Goal: Task Accomplishment & Management: Complete application form

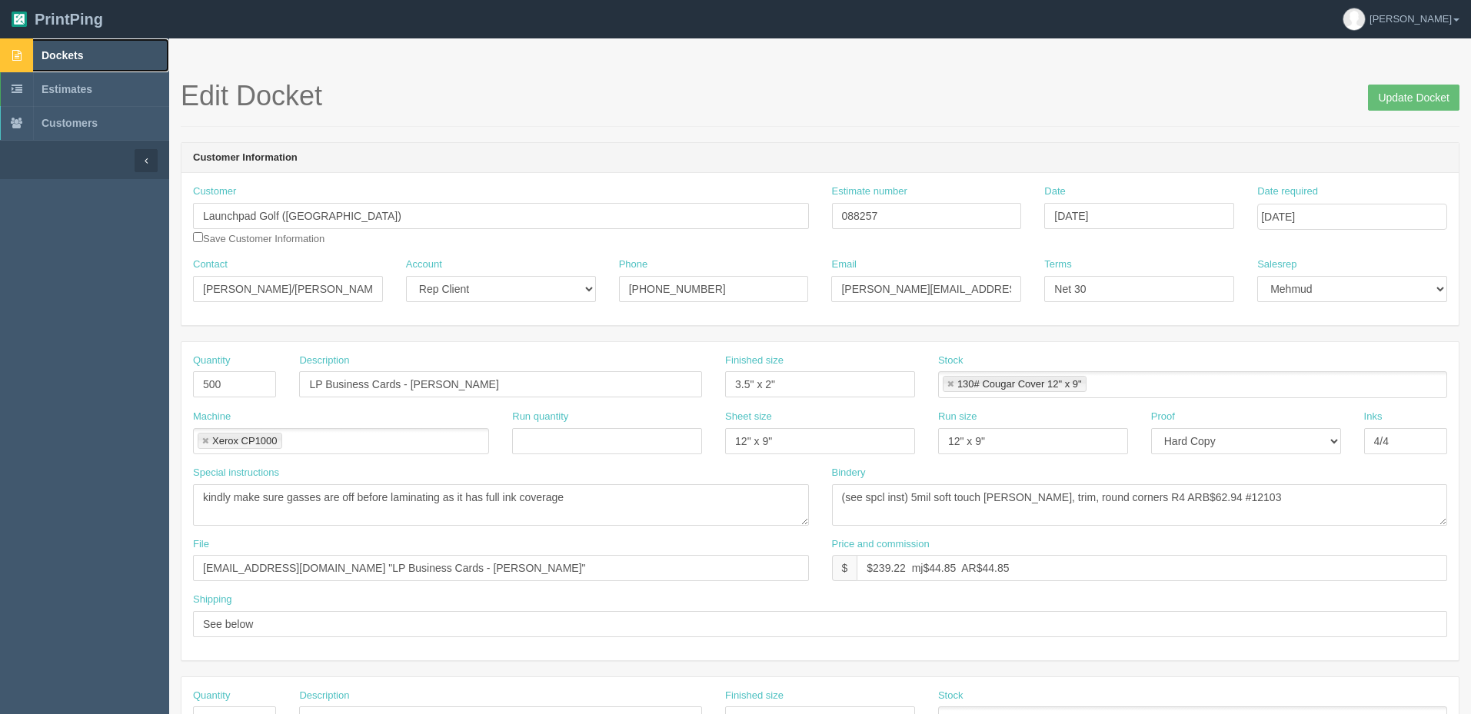
click at [72, 57] on span "Dockets" at bounding box center [63, 55] width 42 height 12
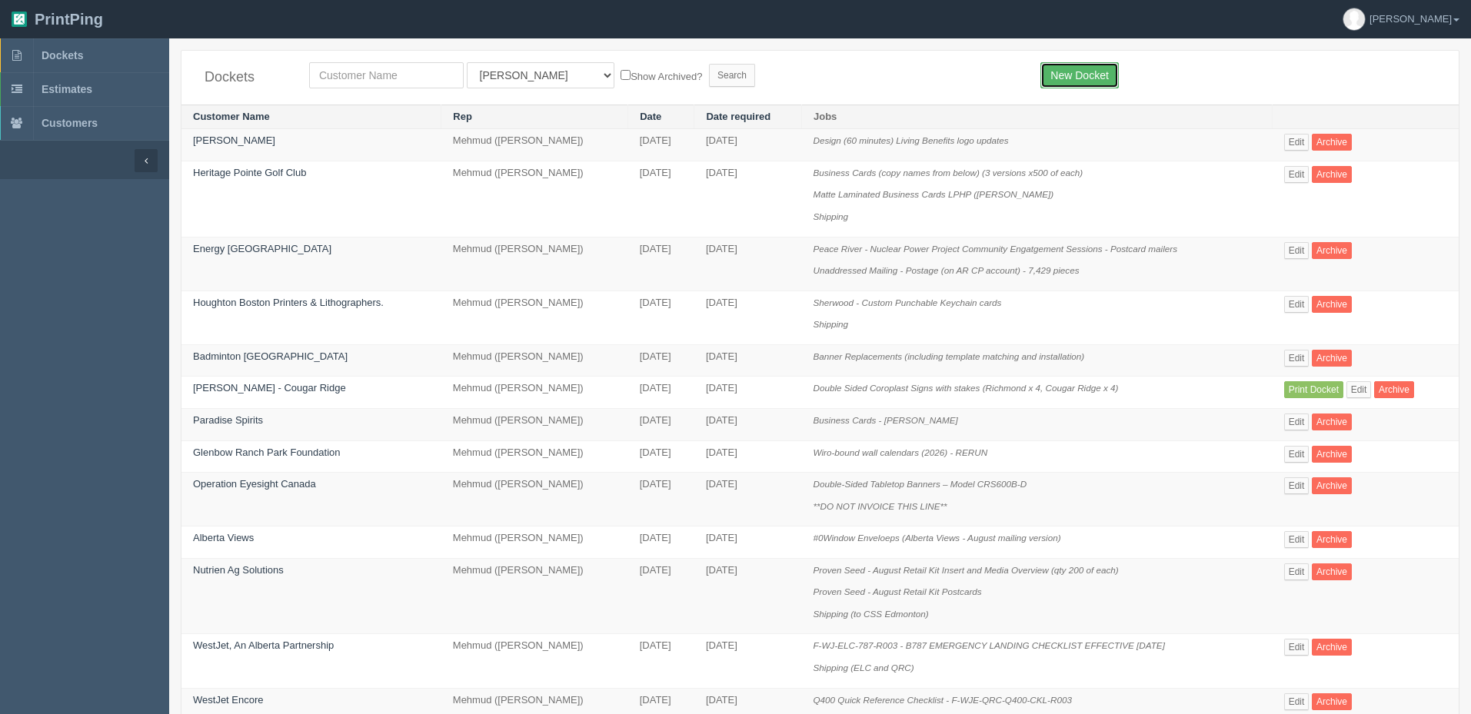
click at [1088, 69] on link "New Docket" at bounding box center [1079, 75] width 78 height 26
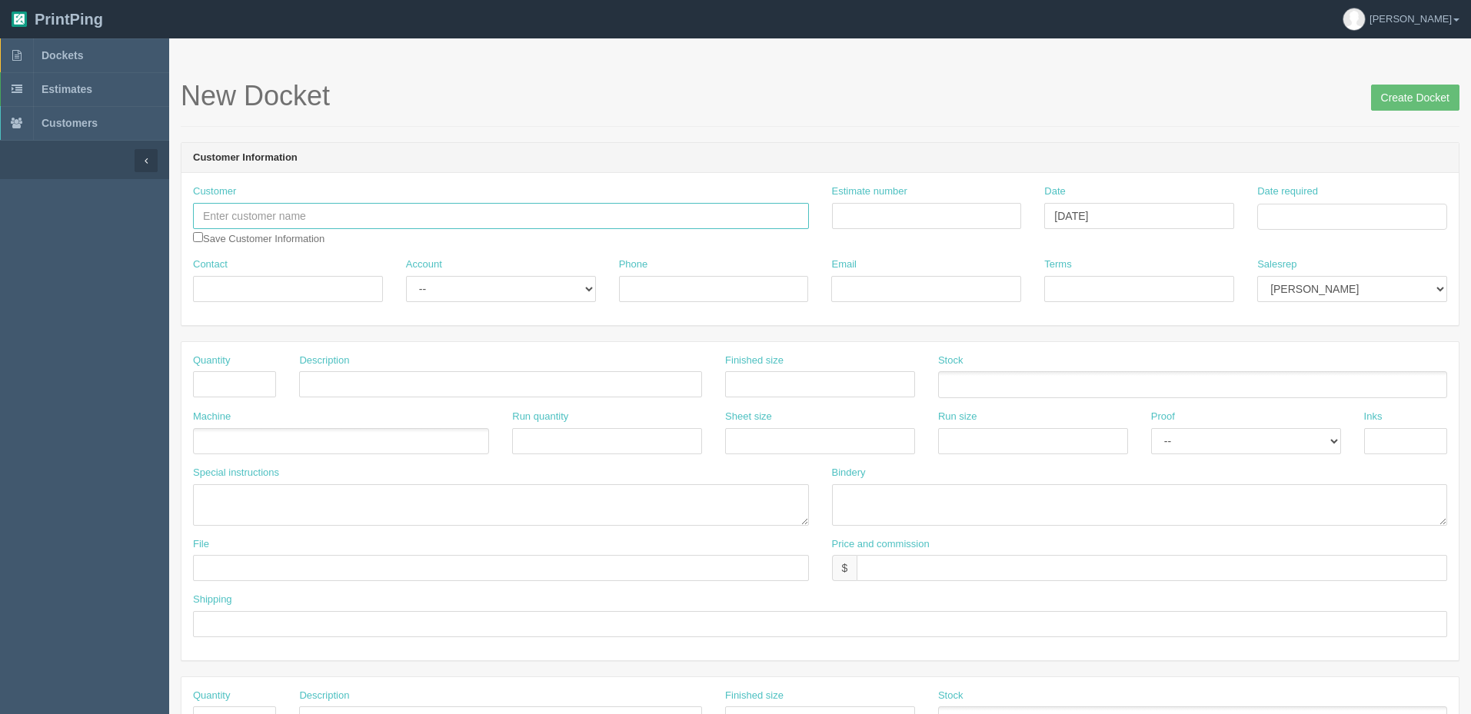
click at [322, 216] on input "text" at bounding box center [501, 216] width 616 height 26
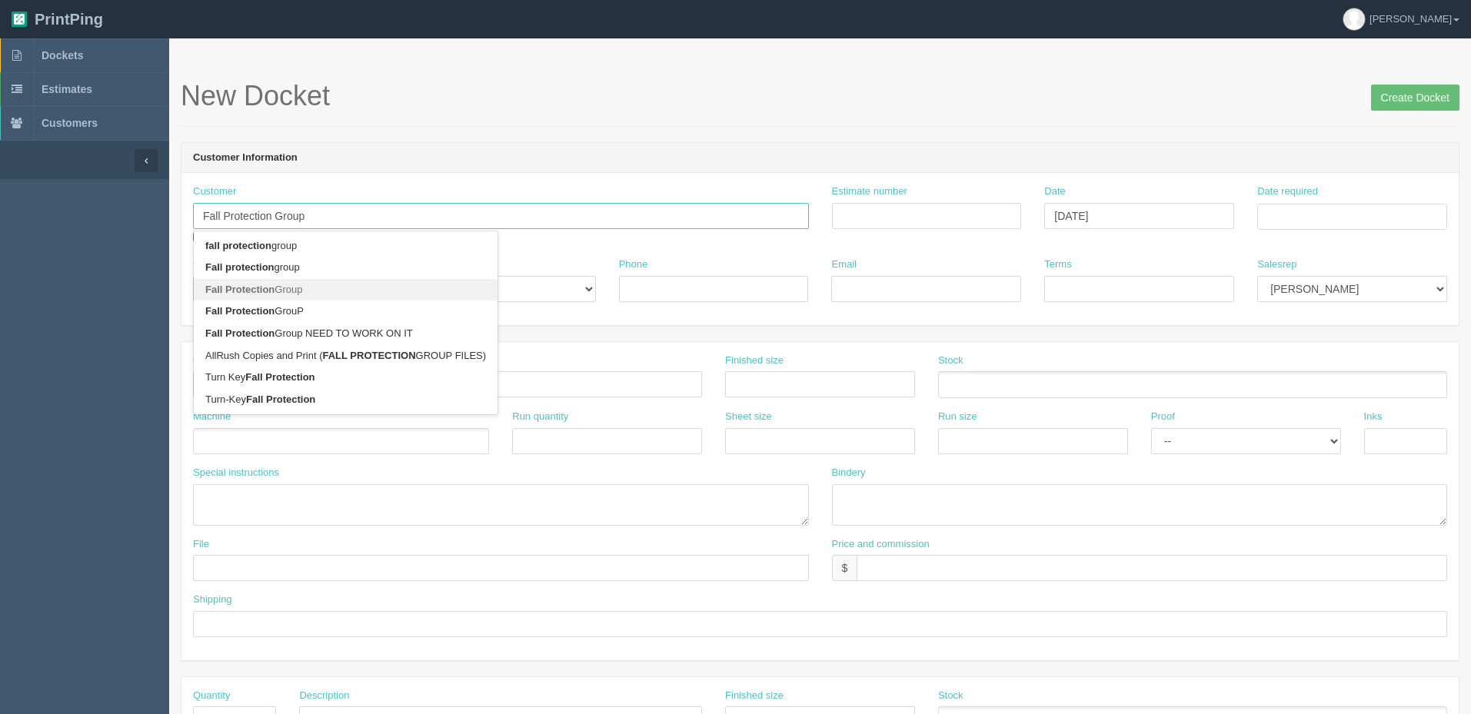
type input "Fall Protection Group"
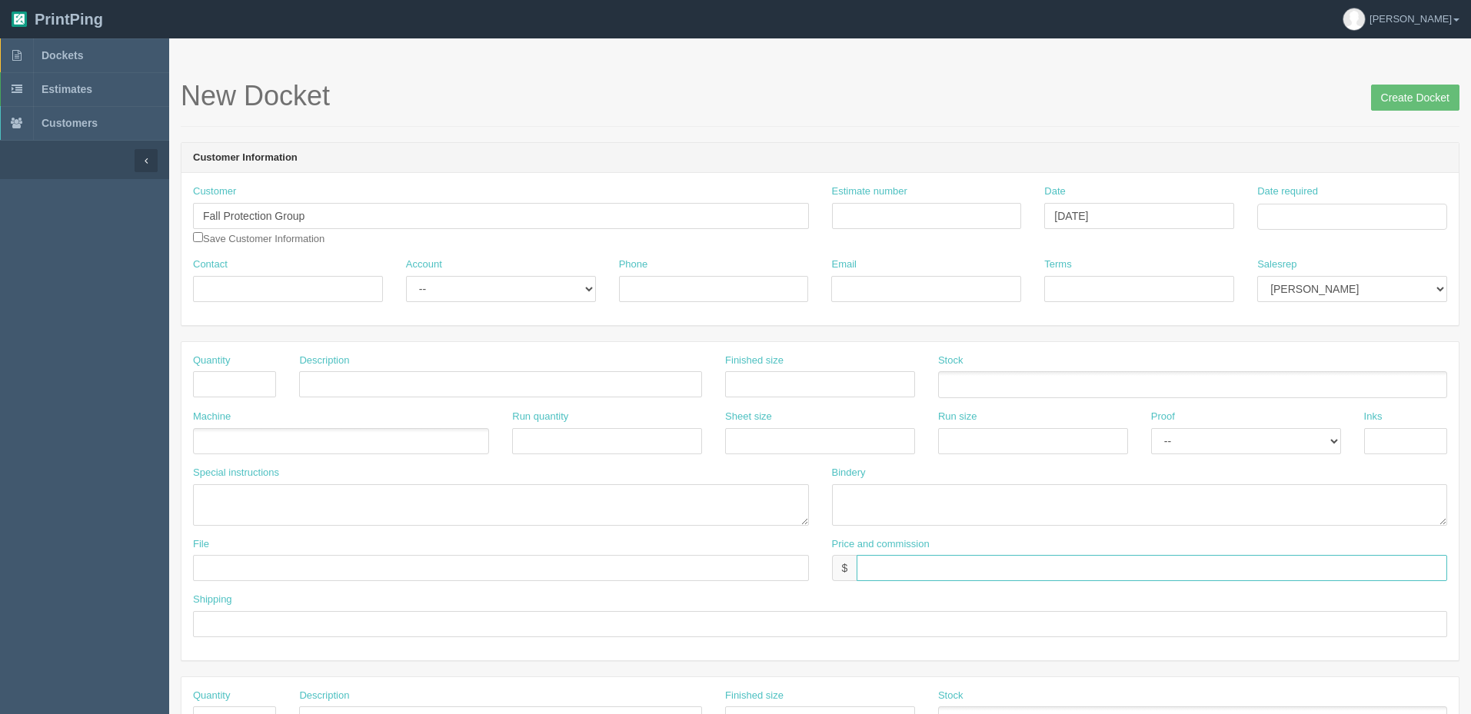
click at [916, 560] on input "text" at bounding box center [1152, 568] width 591 height 26
click at [1006, 573] on input "$0 -mj$" at bounding box center [1152, 568] width 591 height 26
paste input "65.67"
type input "$0 -mj$65.67 -AR$65.67"
click at [934, 222] on input "Estimate number" at bounding box center [927, 216] width 190 height 26
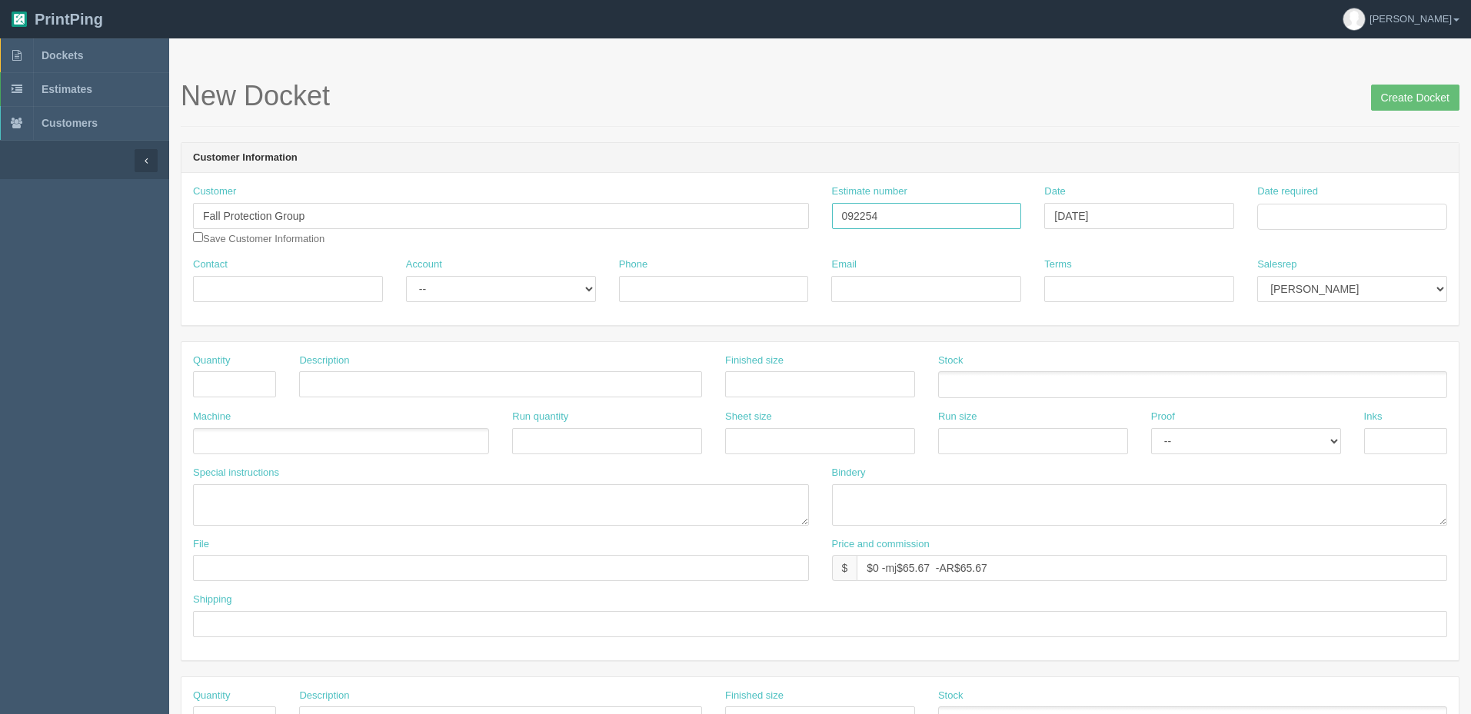
type input "092254"
click at [1376, 388] on td "29" at bounding box center [1375, 386] width 18 height 22
type input "[DATE]"
click at [927, 114] on div "New Docket Create Docket" at bounding box center [820, 104] width 1279 height 46
click at [241, 283] on input "Contact" at bounding box center [288, 289] width 190 height 26
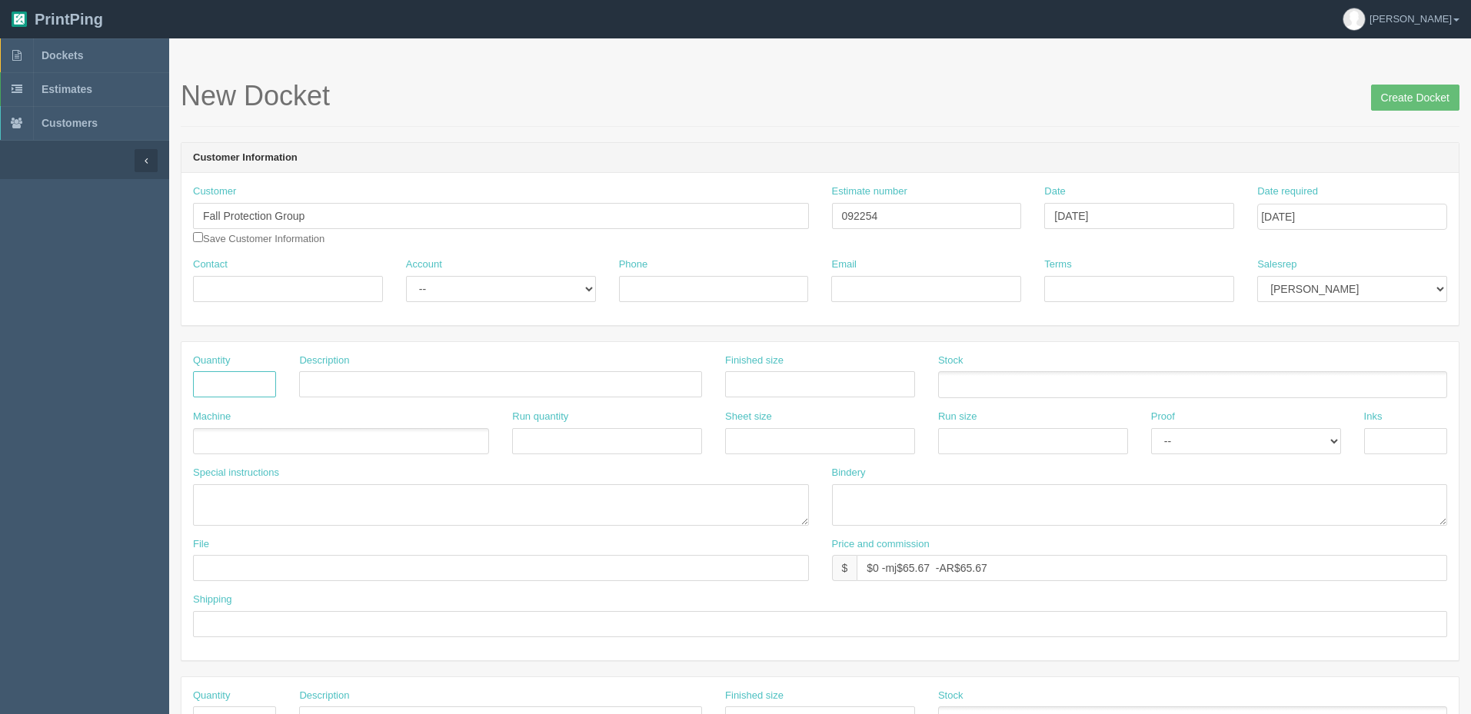
click at [202, 382] on input "text" at bounding box center [234, 384] width 83 height 26
type input "1"
type input "6464 Spanish Replacement (covers and guts)"
type input "8.5" x 11""
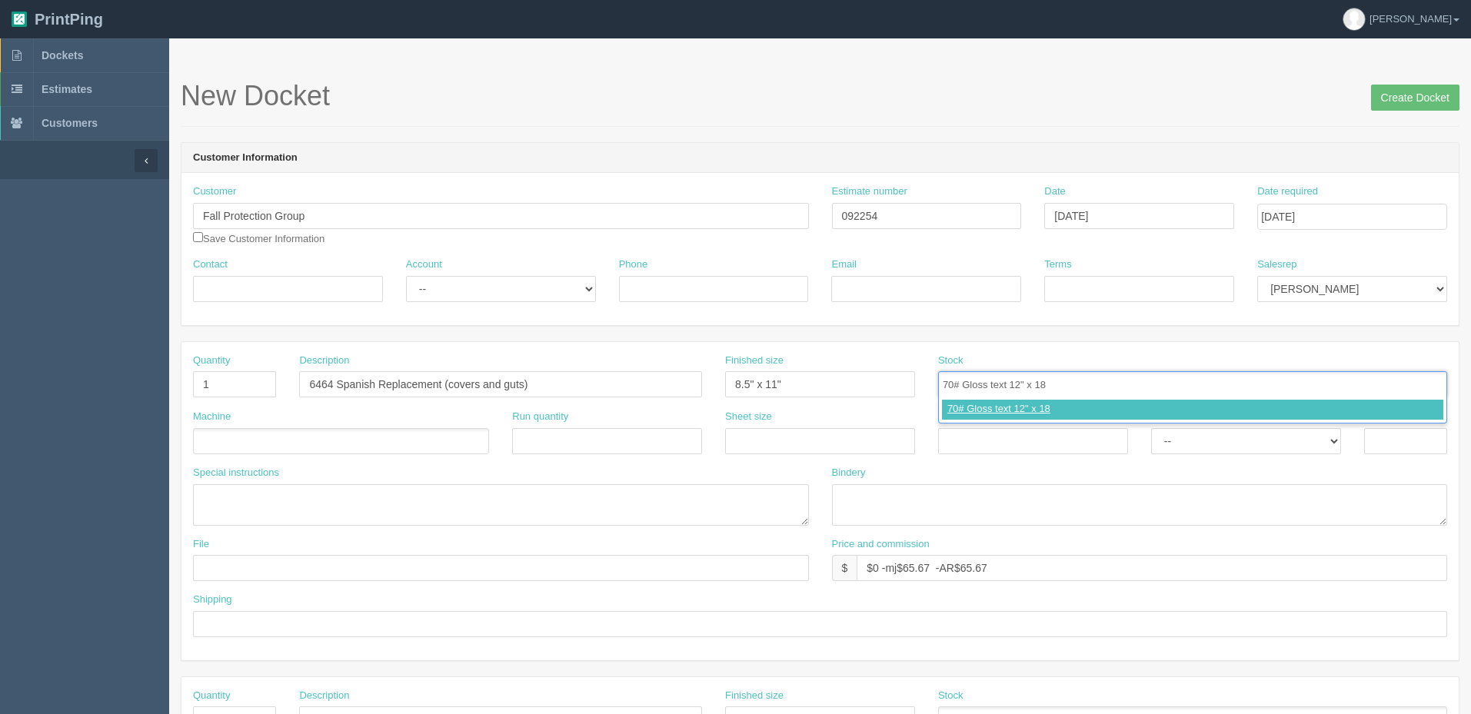
type input "70# Gloss text 12" x 18""
type input "111# Pacesetter Gloss Cover 12" x 18""
type input "70# Gloss text 12" x 18",111# Pacesetter Gloss Cover 12" x 18""
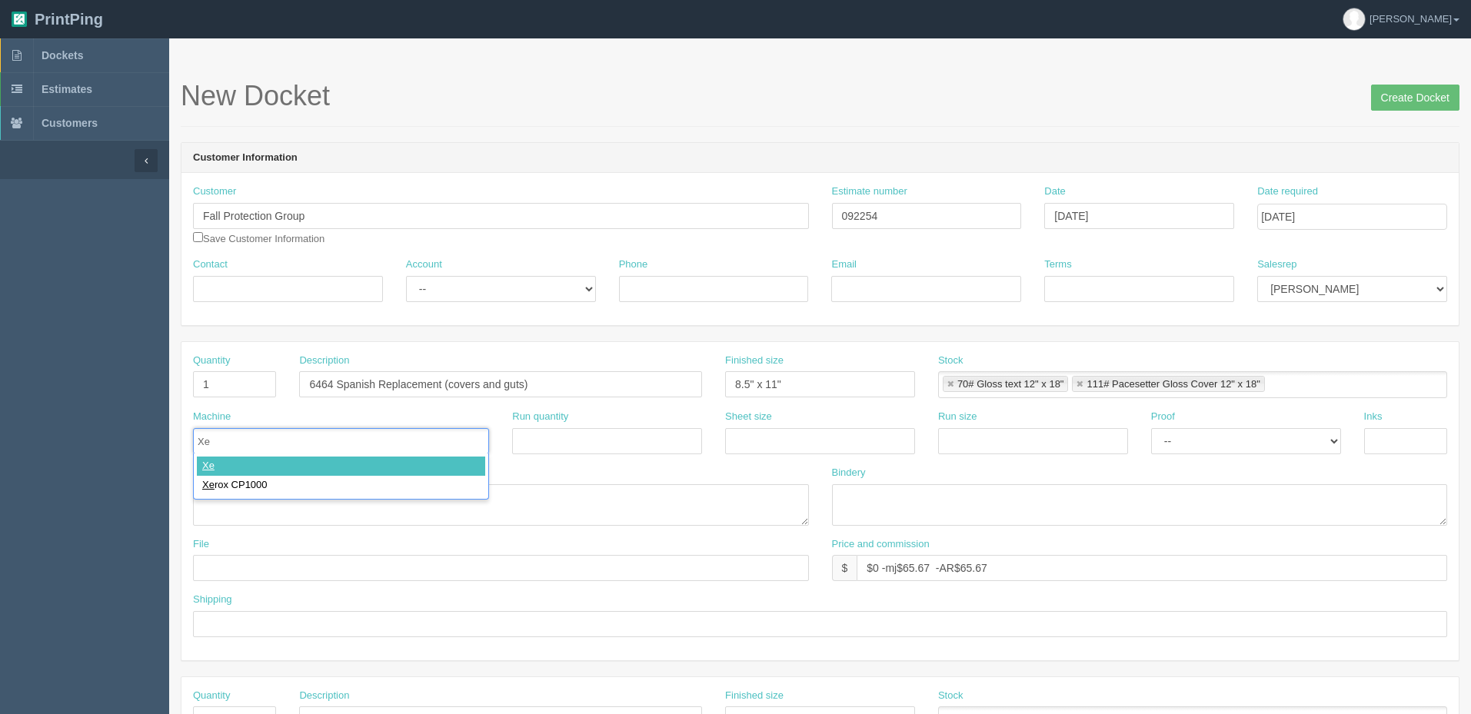
type input "Xer"
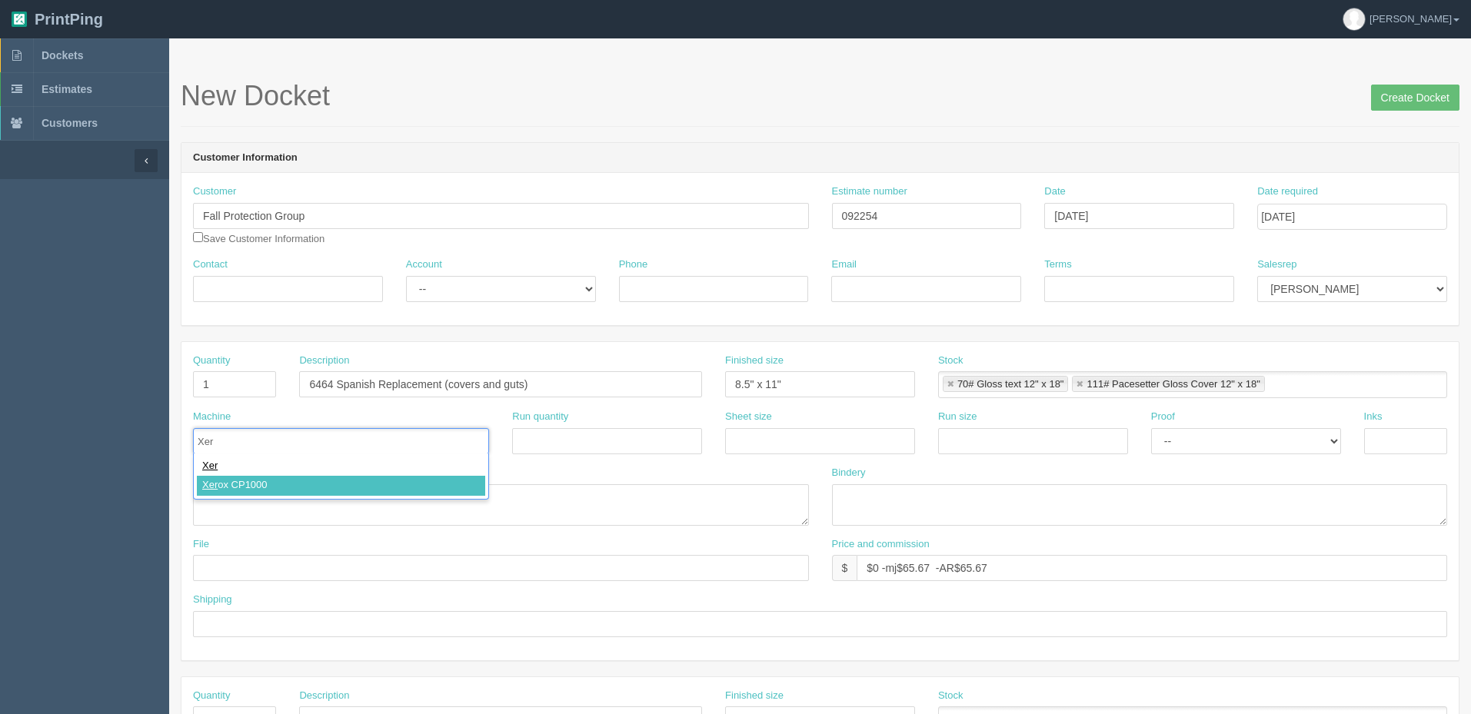
type input "Xerox CP1000"
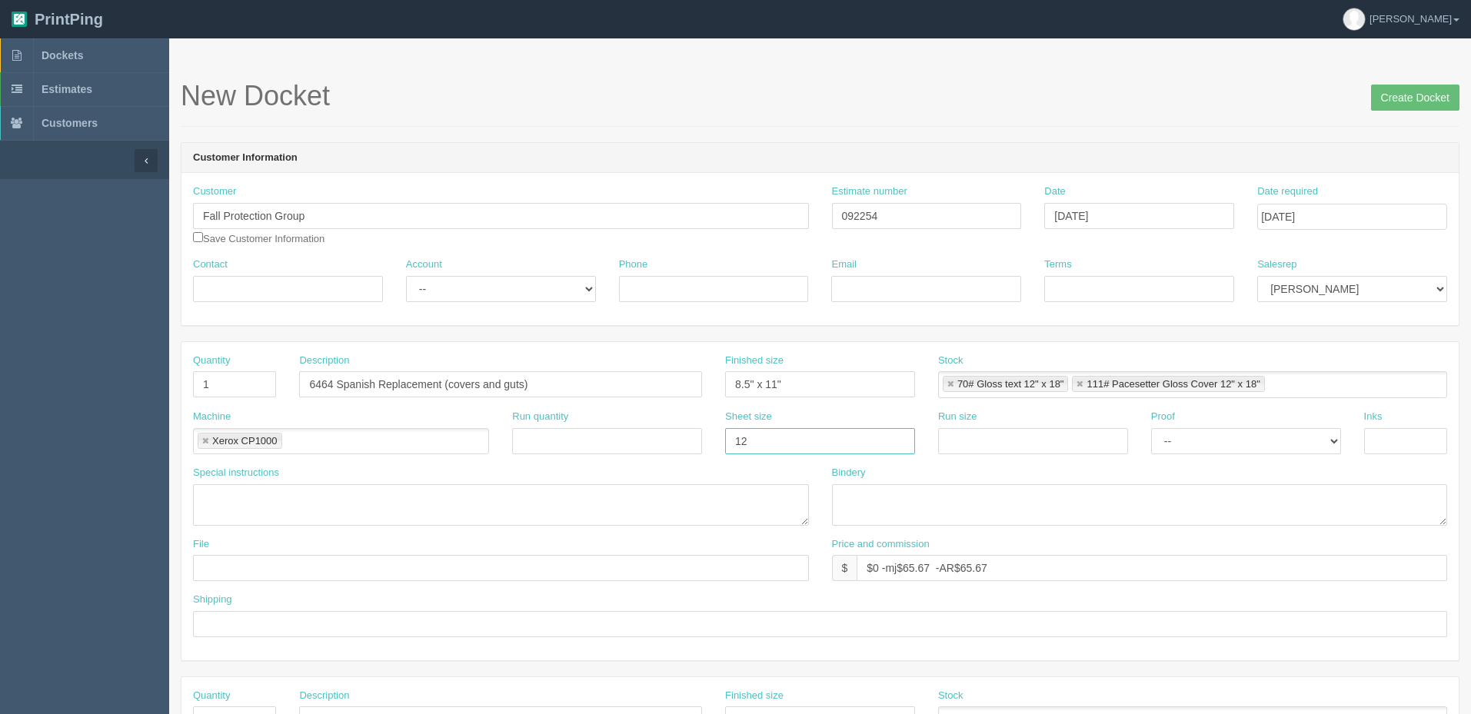
type input "12" x 18""
paste input "12" x 18""
type input "12" x 18""
select select "Hard Copy"
click at [1151, 428] on select "-- Email Hard Copy" at bounding box center [1246, 441] width 190 height 26
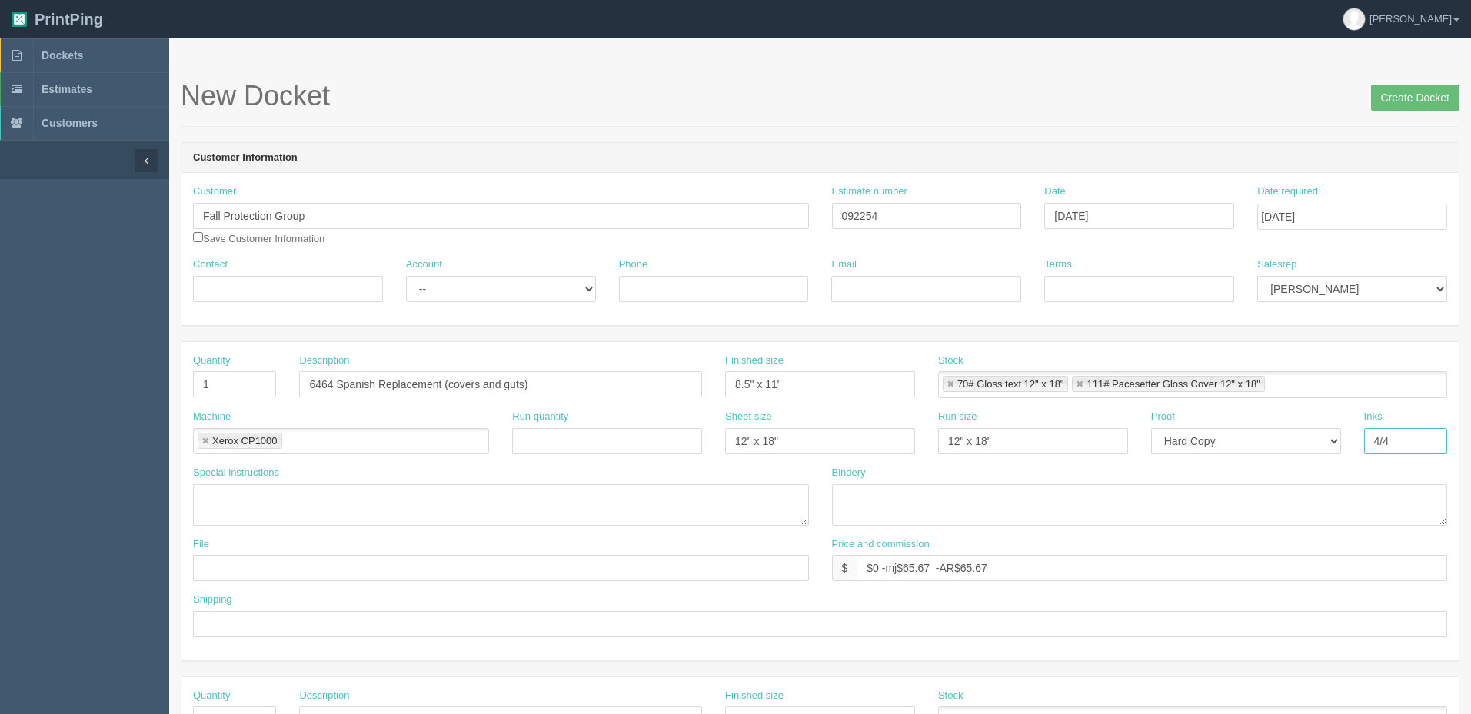
type input "4/4"
type textarea "see Sam for serial number"
click at [1073, 497] on textarea "trim, score covers, perfect bind $" at bounding box center [1140, 505] width 616 height 42
type textarea "trim, score covers, perfect bind $40.58 #12598"
click at [467, 502] on textarea "see Sam for serial number" at bounding box center [501, 505] width 616 height 42
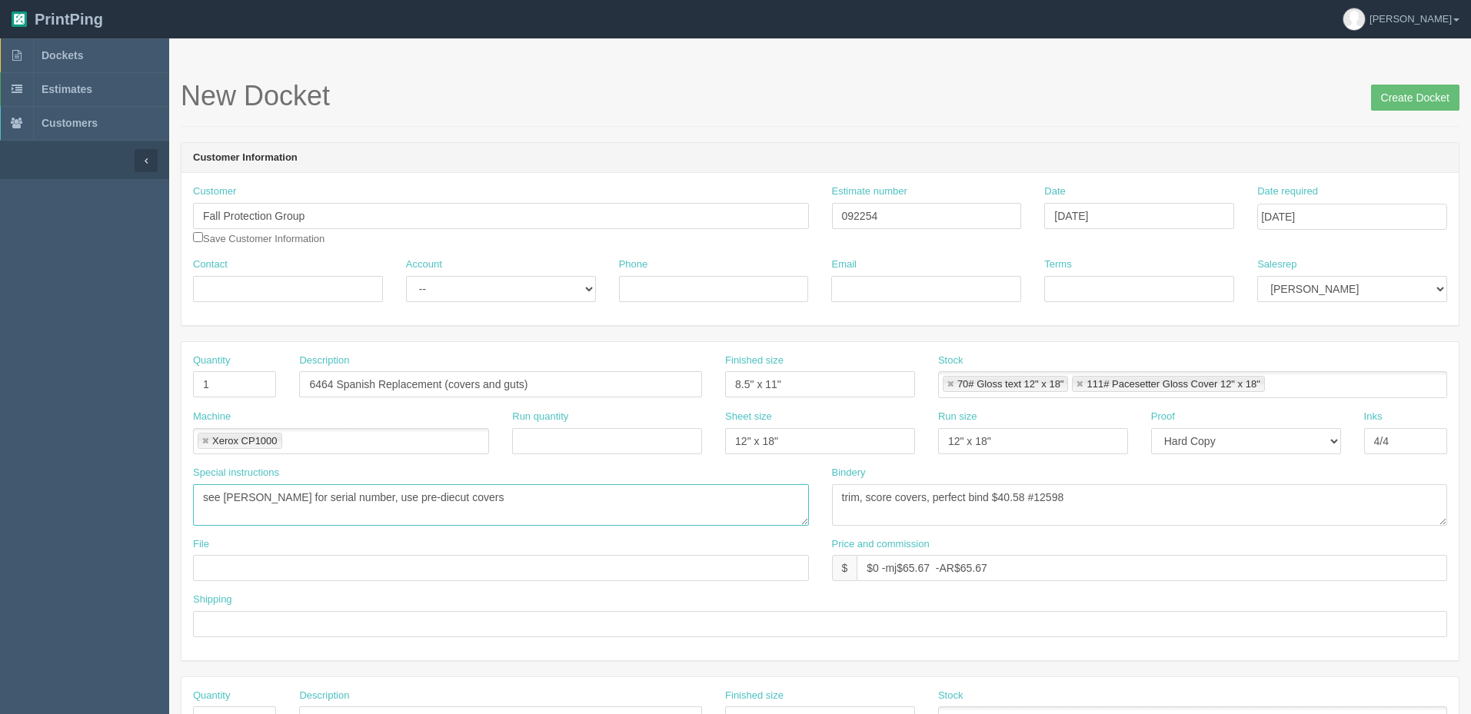
drag, startPoint x: 415, startPoint y: 492, endPoint x: 438, endPoint y: 504, distance: 25.8
click at [417, 492] on textarea "see Sam for serial number, use pre-diecut covers" at bounding box center [501, 505] width 616 height 42
type textarea "see Sam for serial number, use pre-diecut covers"
click at [335, 564] on input "text" at bounding box center [501, 568] width 616 height 26
type input "client files"
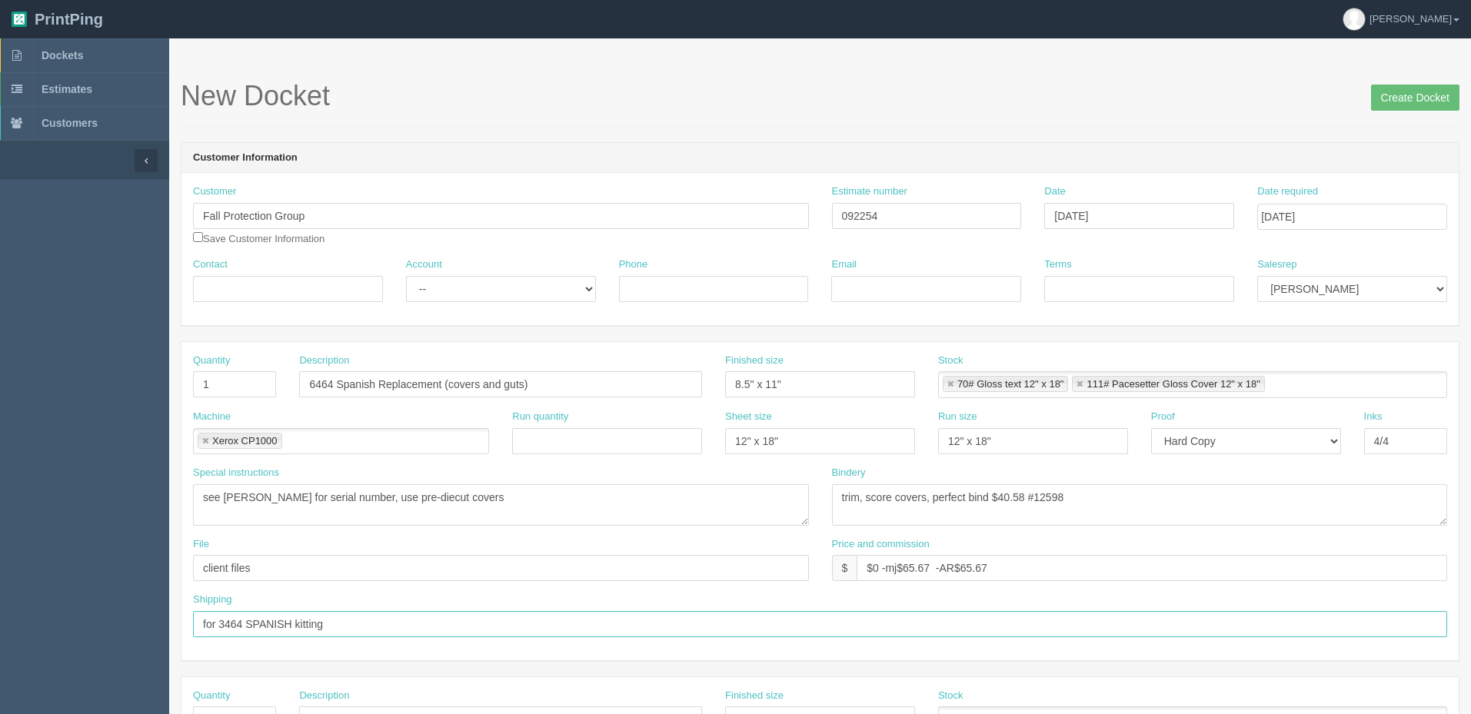
type input "for 3464 SPANISH kitting"
click at [1090, 283] on input "Terms" at bounding box center [1139, 289] width 190 height 26
type input "NA"
click at [242, 279] on input "Contact" at bounding box center [288, 289] width 190 height 26
type input "Andrew Dawson"
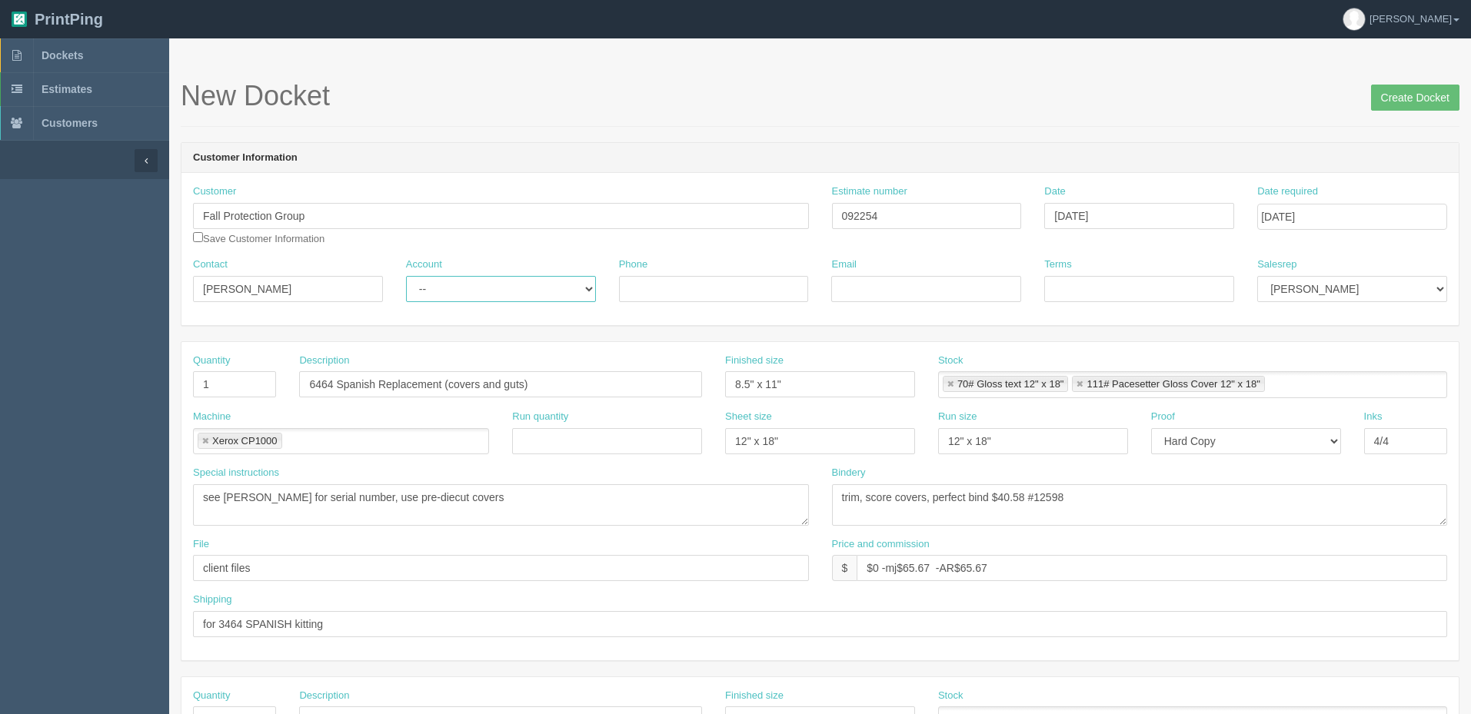
click at [448, 281] on select "-- Existing Client Allrush Client Rep Client" at bounding box center [501, 289] width 190 height 26
select select "Rep Client"
click at [406, 276] on select "-- Existing Client Allrush Client Rep Client" at bounding box center [501, 289] width 190 height 26
click at [897, 288] on input "Email" at bounding box center [926, 289] width 190 height 26
type input "adawson@mmm.com"
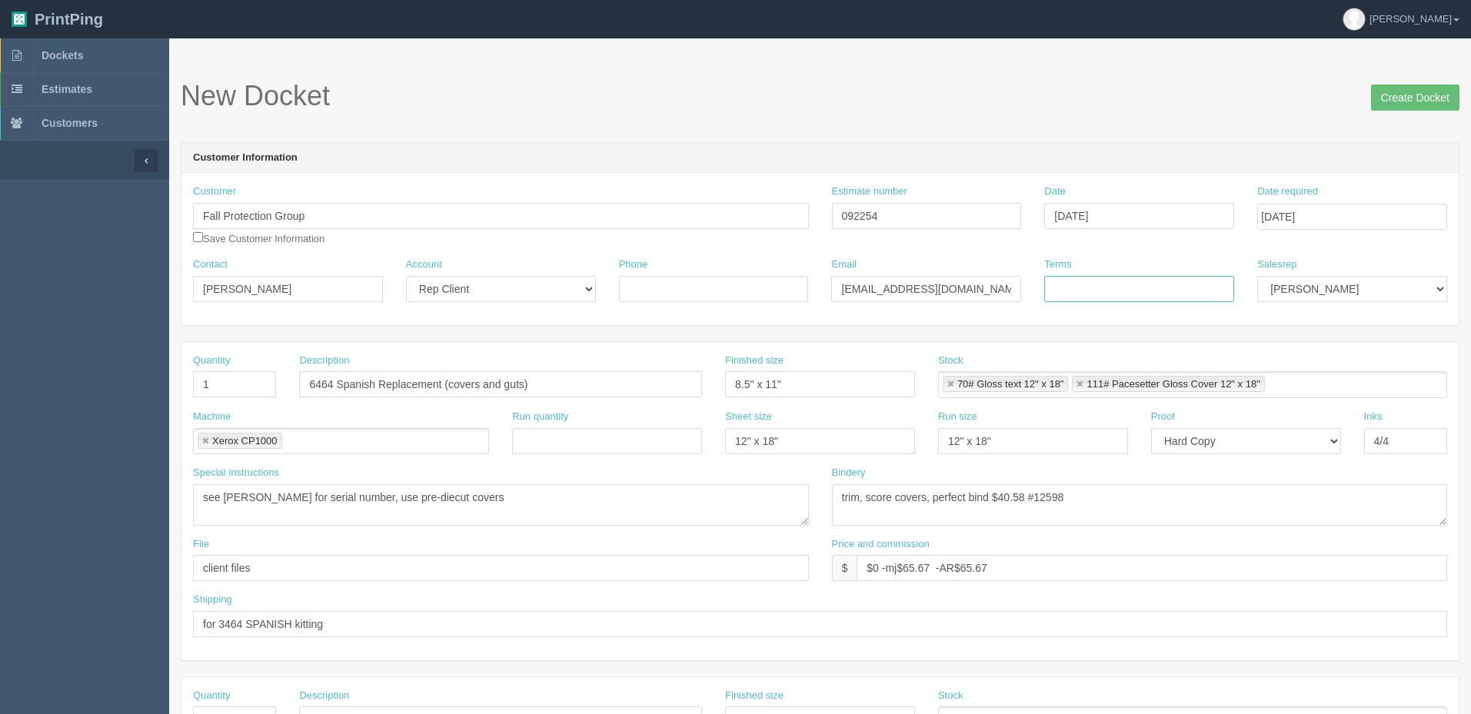
click at [1076, 278] on input "Terms" at bounding box center [1139, 289] width 190 height 26
click at [1332, 286] on select "Mark Mikayla Aly Arif Stacy Rebecca Matthew Viki Phil Greg Jim Sam Brandon Zach…" at bounding box center [1352, 289] width 190 height 26
select select "8"
click at [1257, 276] on select "Mark Mikayla Aly Arif Stacy Rebecca Matthew Viki Phil Greg Jim Sam Brandon Zach…" at bounding box center [1352, 289] width 190 height 26
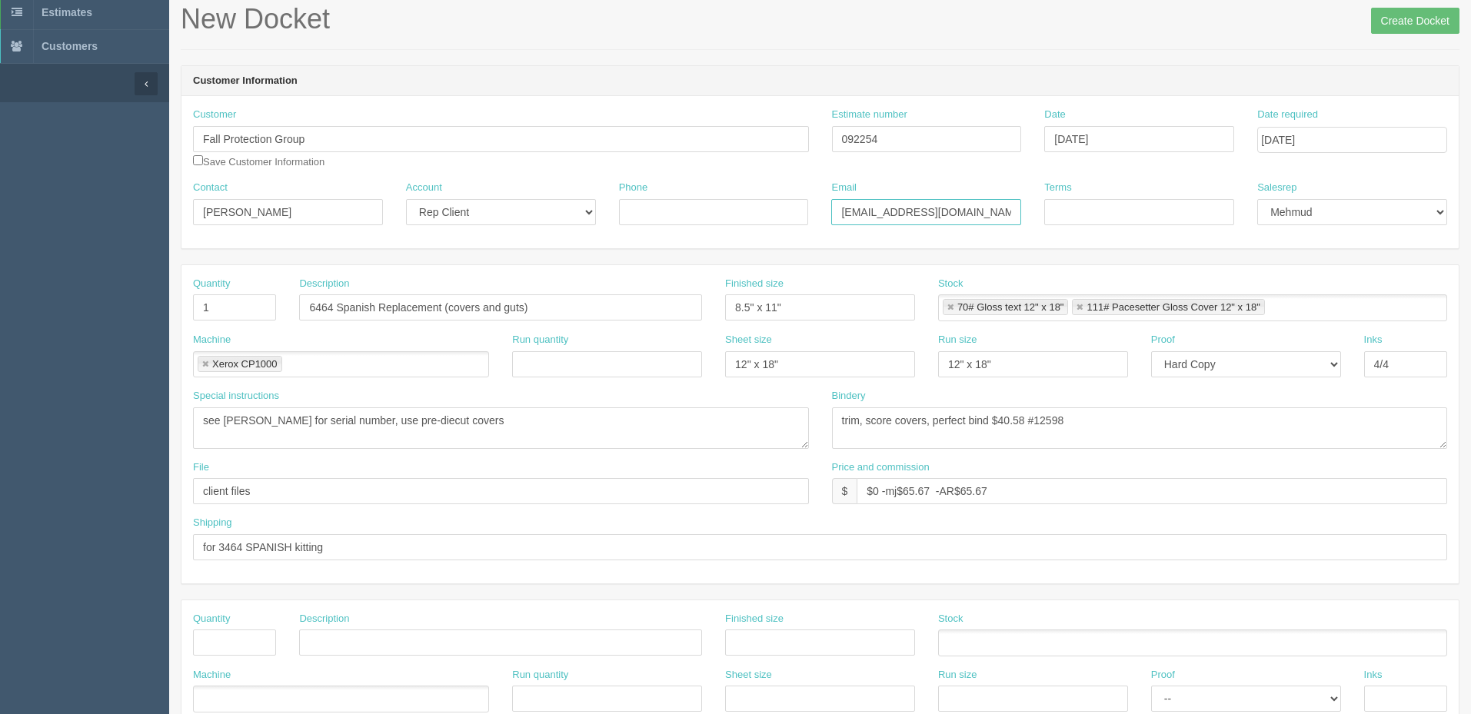
drag, startPoint x: 977, startPoint y: 218, endPoint x: 621, endPoint y: 228, distance: 356.2
click at [621, 228] on div "Contact Andrew Dawson Account -- Existing Client Allrush Client Rep Client Phon…" at bounding box center [819, 209] width 1277 height 56
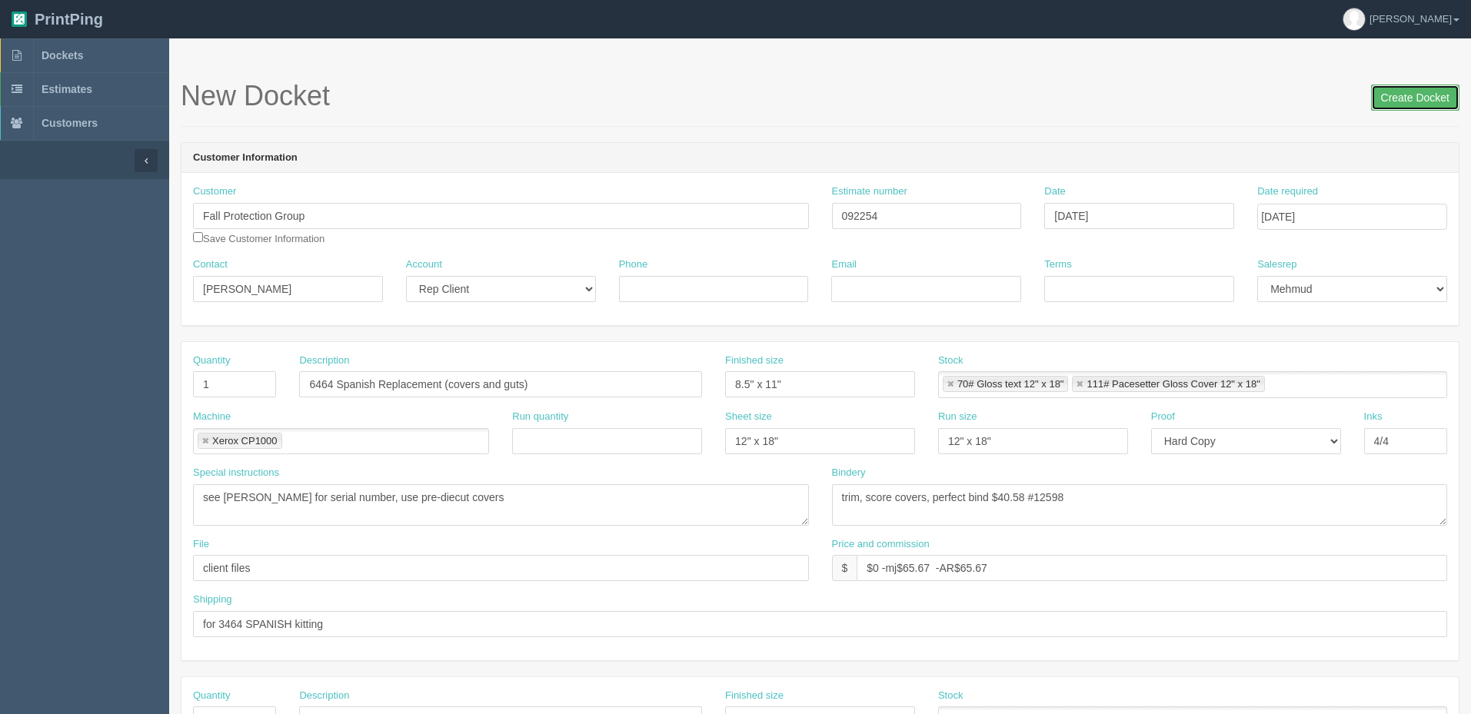
click at [1414, 100] on input "Create Docket" at bounding box center [1415, 98] width 88 height 26
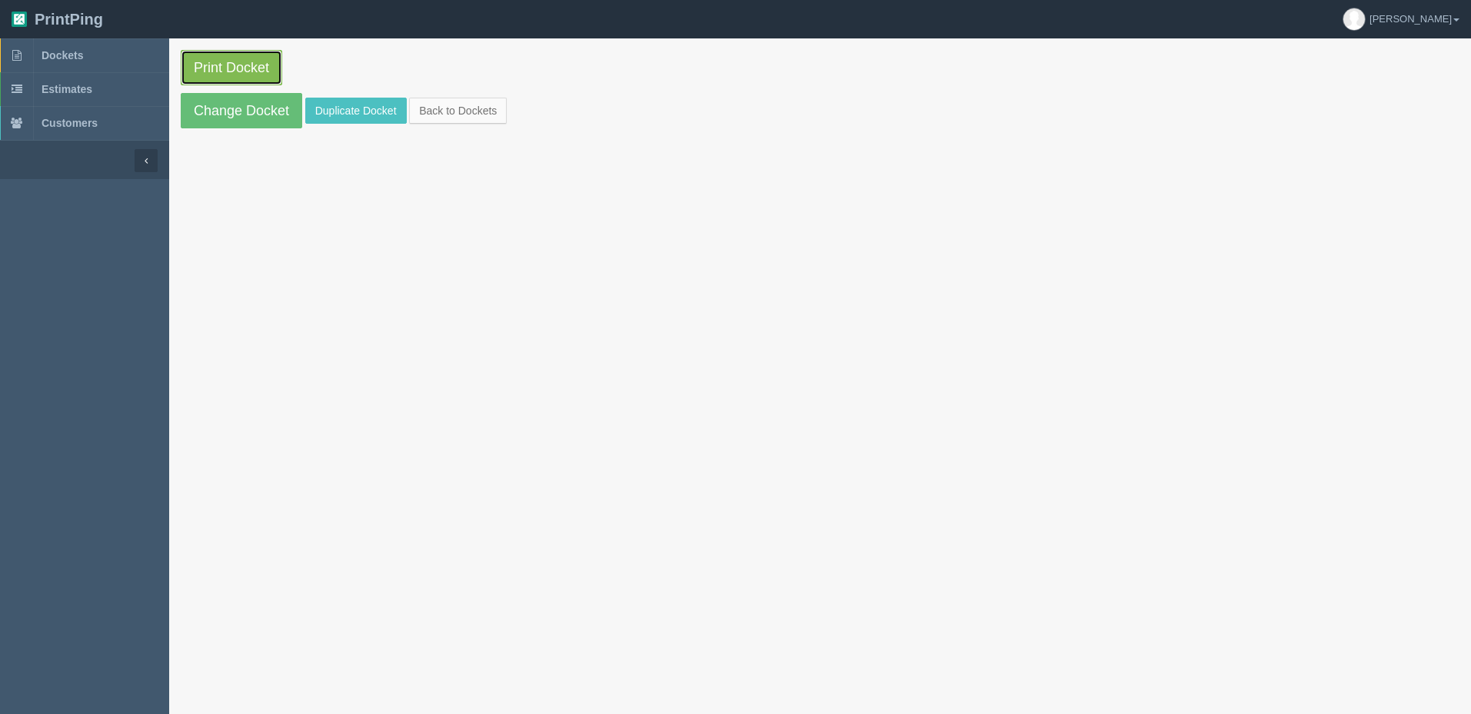
click at [243, 68] on link "Print Docket" at bounding box center [231, 67] width 101 height 35
click at [255, 104] on link "Change Docket" at bounding box center [241, 110] width 121 height 35
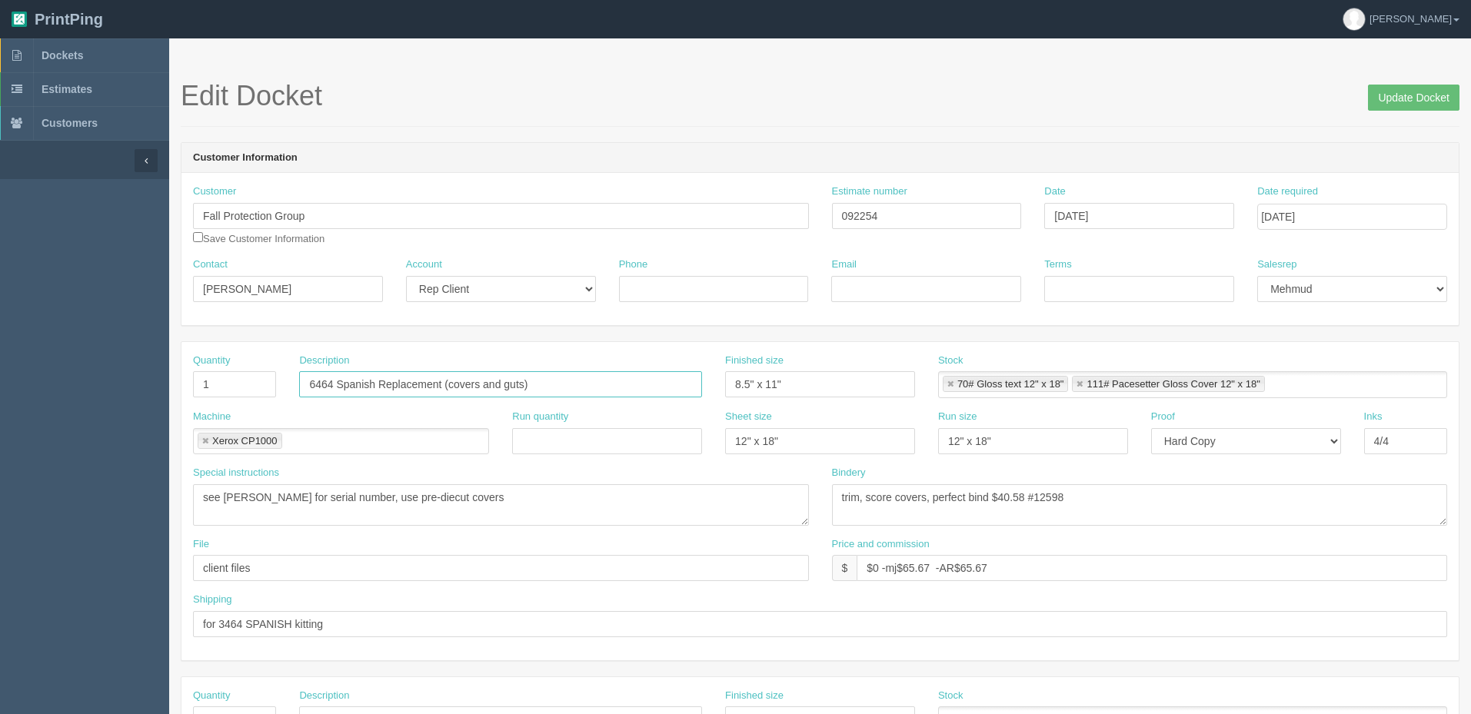
drag, startPoint x: 326, startPoint y: 377, endPoint x: 86, endPoint y: 311, distance: 248.8
click at [184, 345] on div "Quantity 1 Description 6464 Spanish Replacement (covers and guts) Finished size…" at bounding box center [819, 501] width 1277 height 318
type input "6424 Spanish Replacement (covers and guts)"
drag, startPoint x: 228, startPoint y: 628, endPoint x: 301, endPoint y: 639, distance: 73.8
click at [233, 628] on input "for 3464 SPANISH kitting" at bounding box center [820, 624] width 1254 height 26
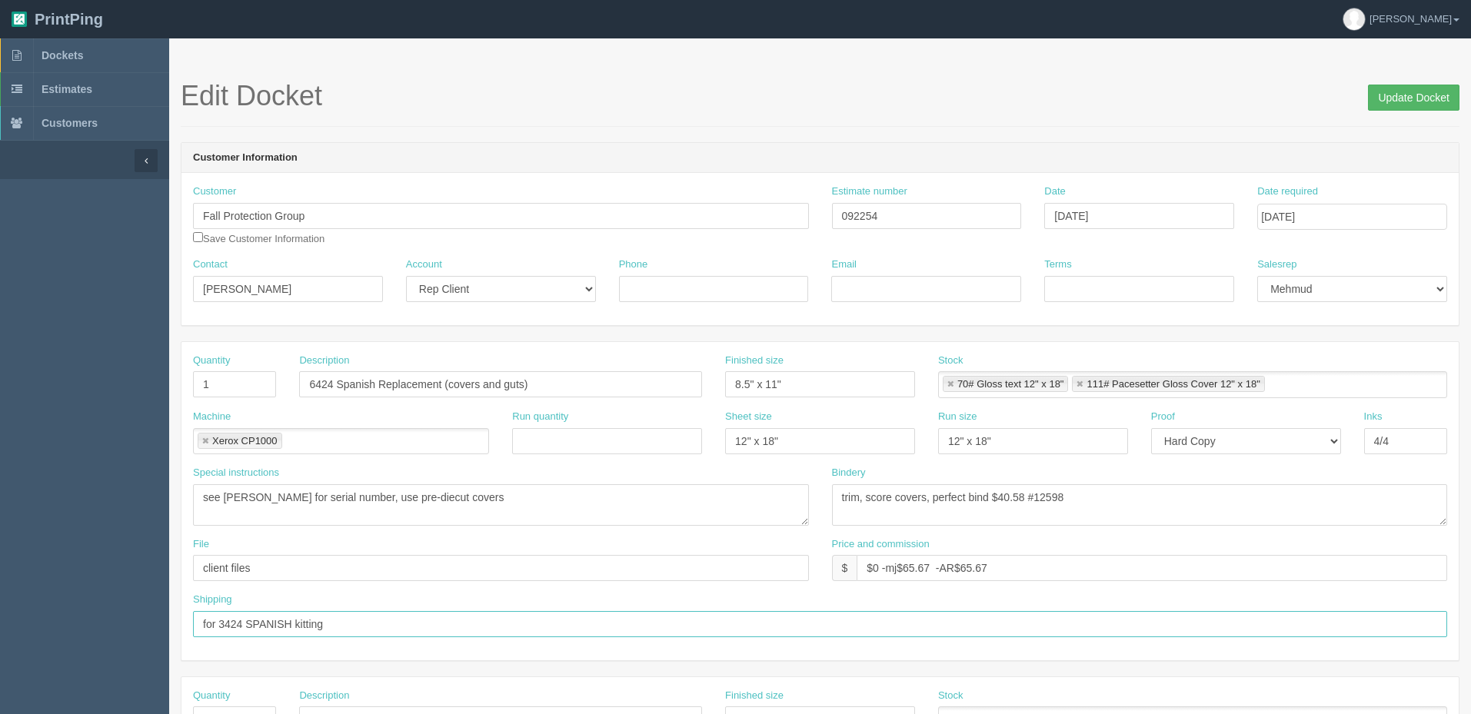
type input "for 3424 SPANISH kitting"
click at [1419, 100] on input "Update Docket" at bounding box center [1414, 98] width 92 height 26
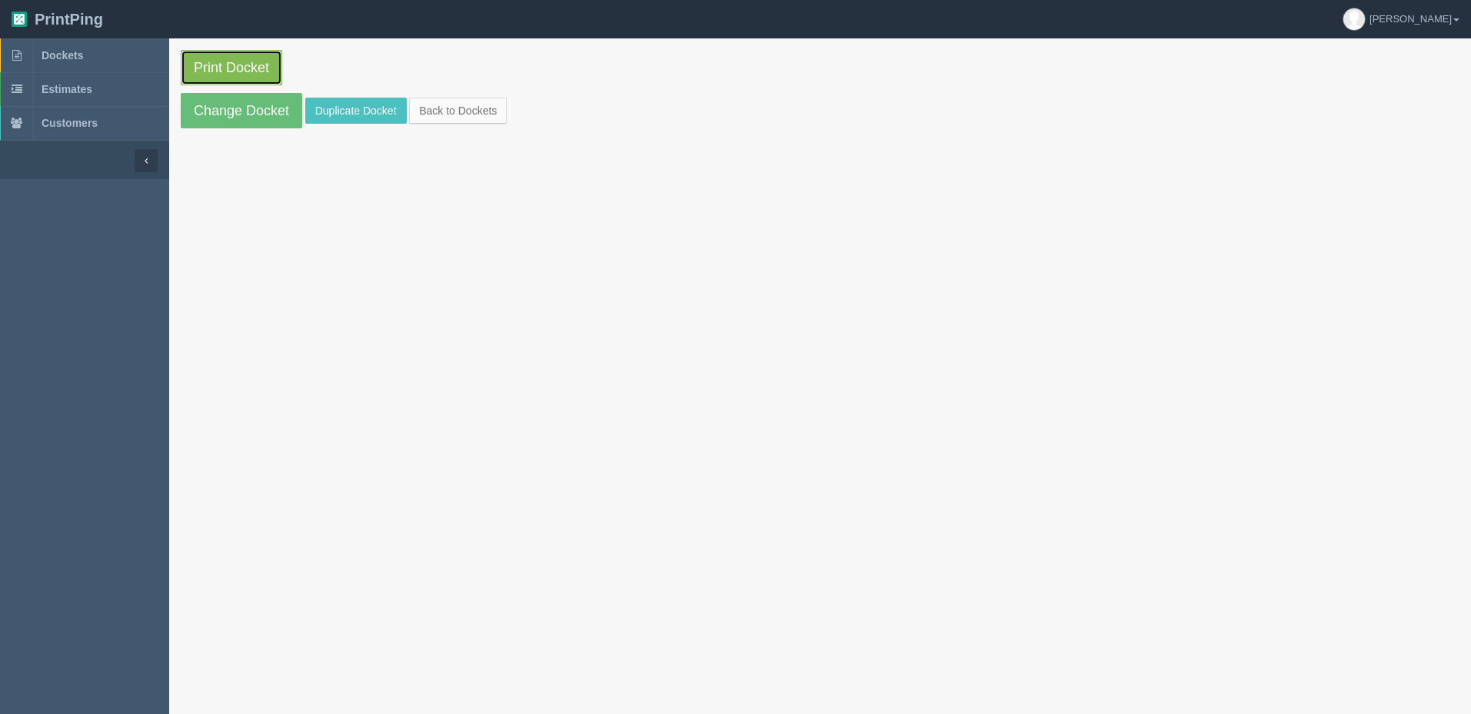
click at [251, 67] on link "Print Docket" at bounding box center [231, 67] width 101 height 35
click at [83, 60] on span "Dockets" at bounding box center [63, 55] width 42 height 12
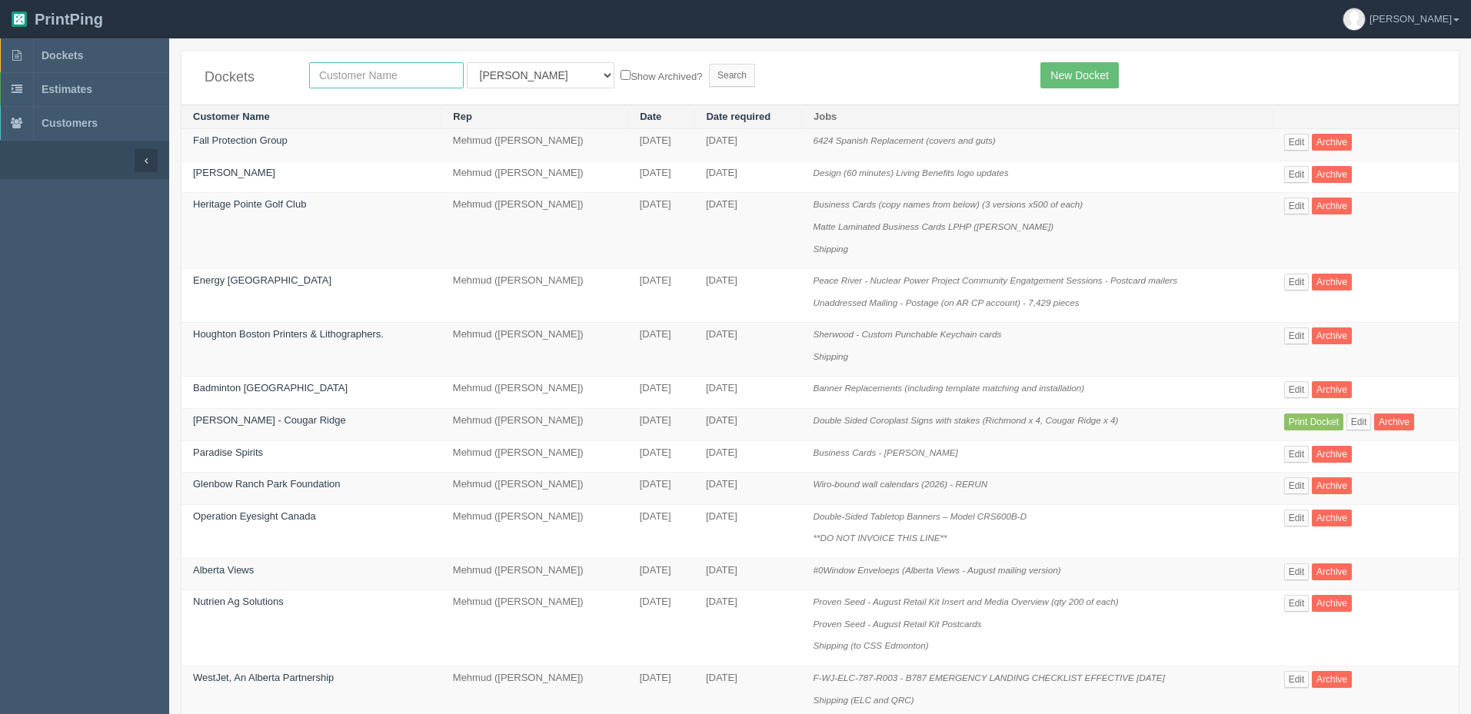
click at [373, 78] on input "text" at bounding box center [386, 75] width 155 height 26
type input "united rentals"
click at [492, 86] on select "All Users Ali Ali Test 1 Aly Amy Ankit Arif Brandon Dan France Greg Jim Mark Ma…" at bounding box center [541, 75] width 148 height 26
select select
click at [467, 62] on select "All Users Ali Ali Test 1 Aly Amy Ankit Arif Brandon Dan France Greg Jim Mark Ma…" at bounding box center [541, 75] width 148 height 26
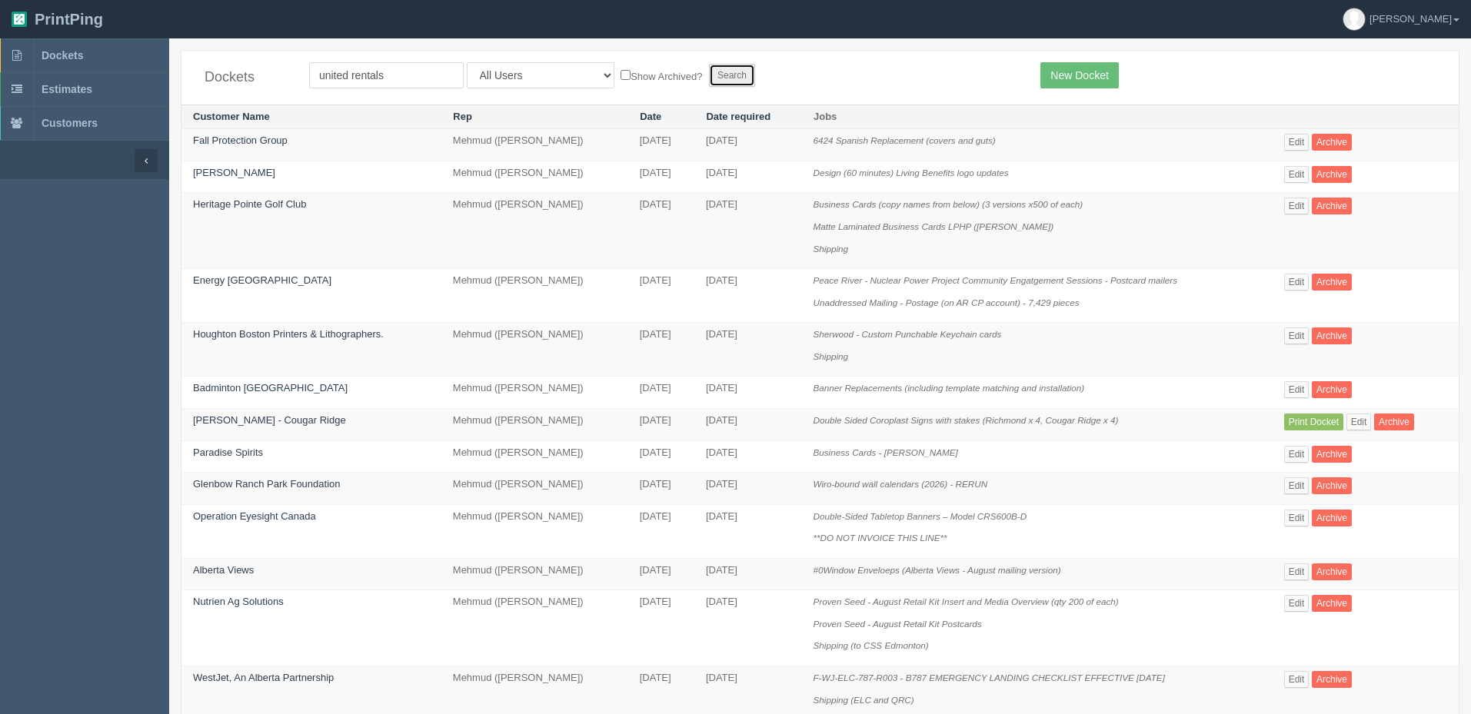
click at [709, 77] on input "Search" at bounding box center [732, 75] width 46 height 23
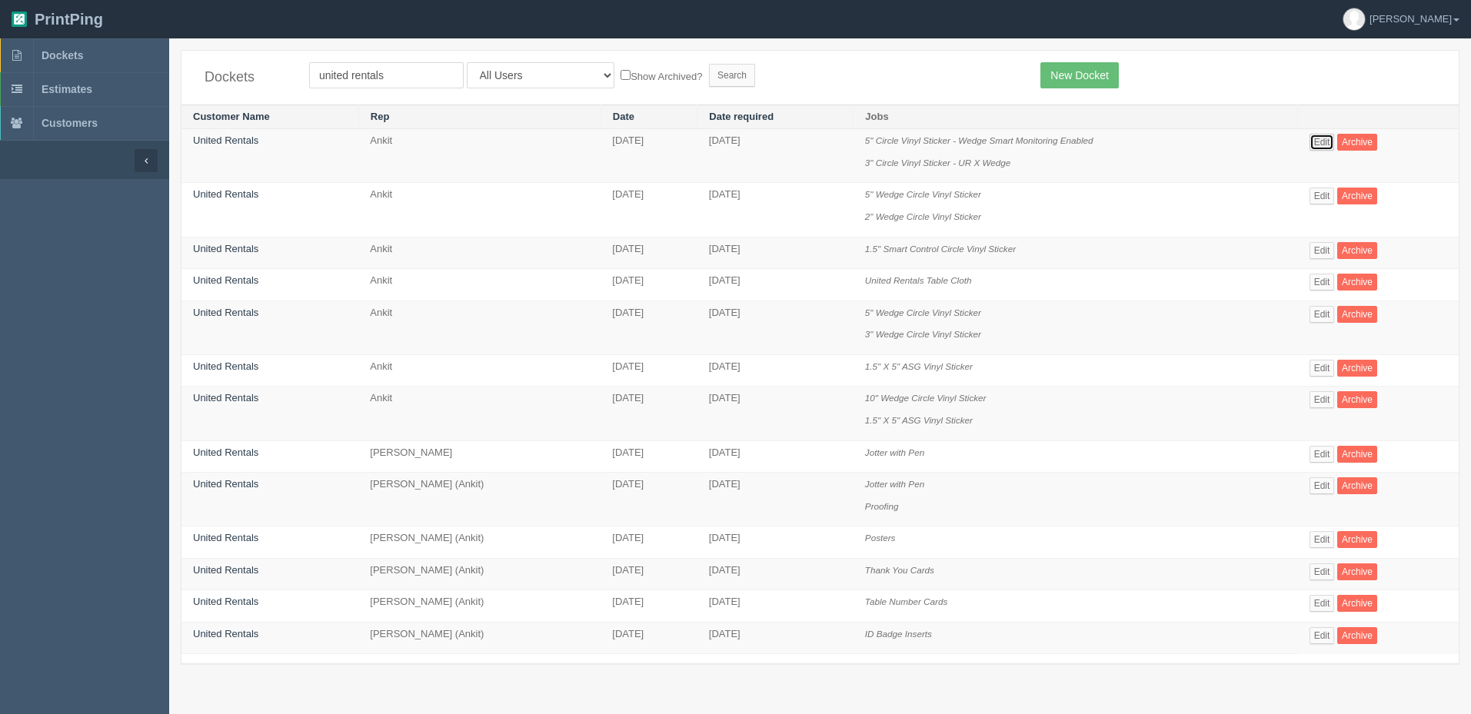
click at [1329, 139] on link "Edit" at bounding box center [1321, 142] width 25 height 17
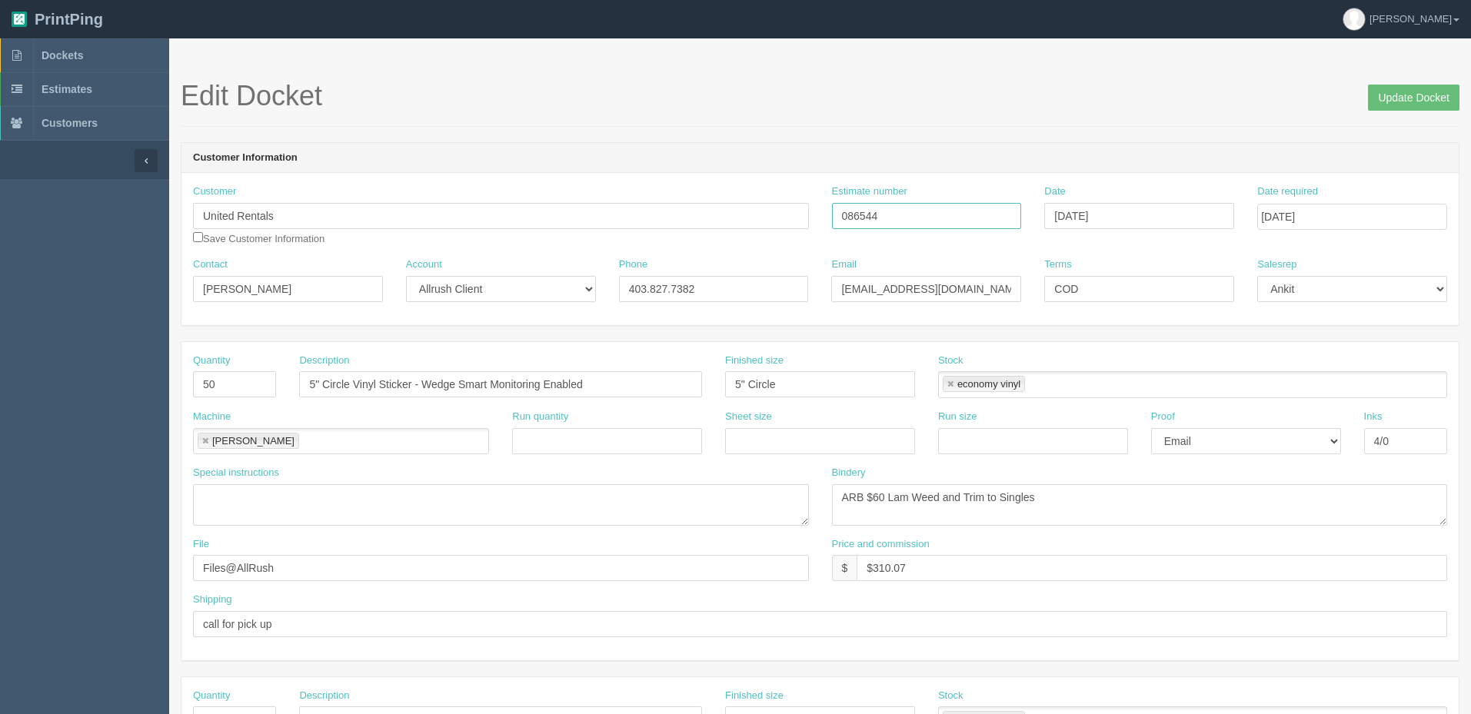
drag, startPoint x: 897, startPoint y: 215, endPoint x: 785, endPoint y: 207, distance: 112.6
click at [786, 207] on div "Customer United Rentals Save Customer Information Estimate number 086544 Date […" at bounding box center [819, 221] width 1277 height 73
click at [129, 57] on link "Dockets" at bounding box center [84, 55] width 169 height 34
